Goal: Information Seeking & Learning: Check status

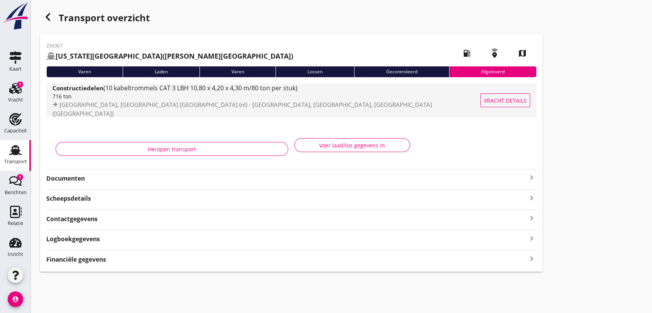
click at [199, 90] on span "(10 kabeltrommels CAT 3 LBH 10,80 x 4,20 x 4,30 m/80 ton per stuk)" at bounding box center [200, 88] width 194 height 8
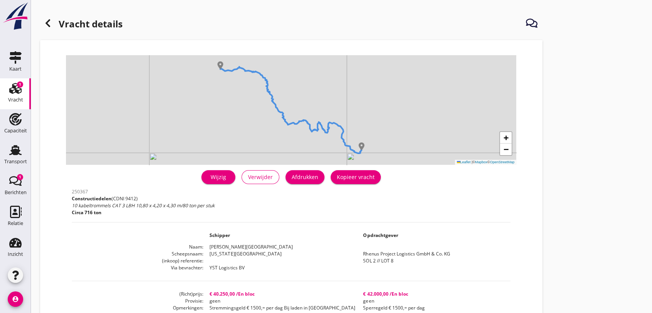
scroll to position [129, 0]
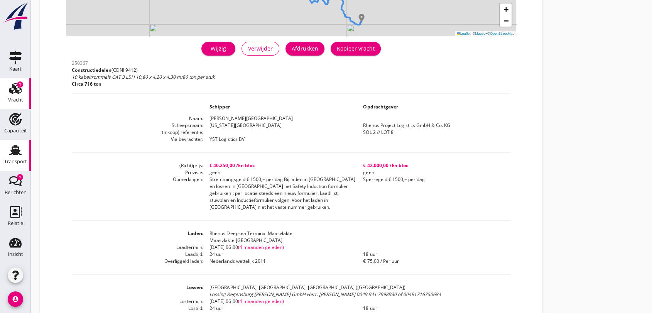
click at [10, 149] on use at bounding box center [15, 150] width 12 height 10
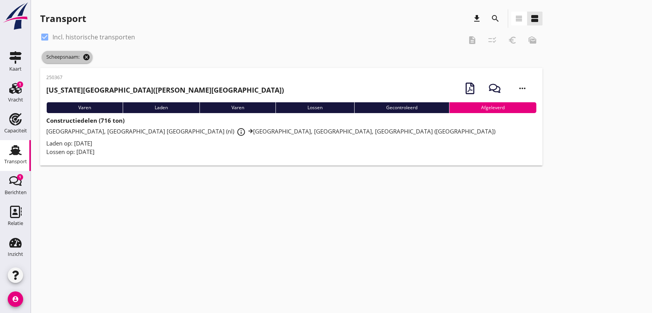
click at [88, 54] on icon "cancel" at bounding box center [87, 57] width 8 height 8
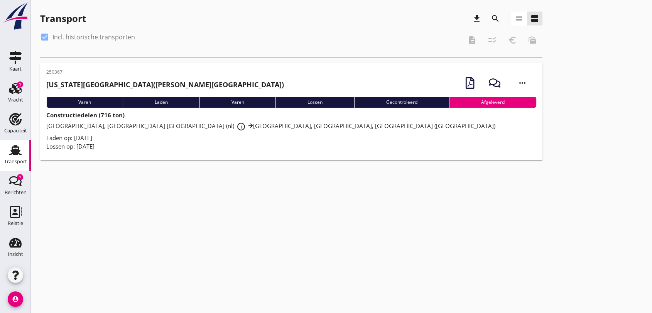
click at [44, 36] on div at bounding box center [44, 36] width 13 height 13
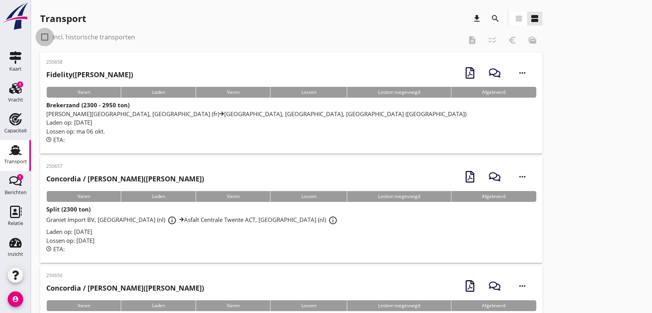
checkbox input "false"
